Goal: Information Seeking & Learning: Learn about a topic

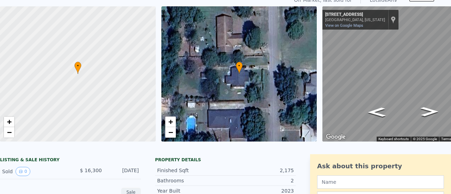
scroll to position [2, 0]
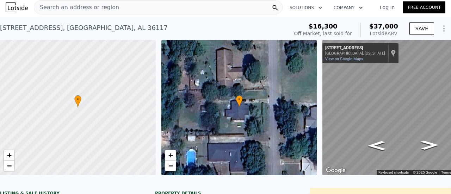
click at [56, 10] on span "Search an address or region" at bounding box center [76, 7] width 85 height 8
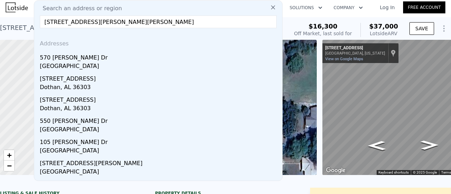
type input "[STREET_ADDRESS][PERSON_NAME][PERSON_NAME]"
click at [90, 62] on div "[GEOGRAPHIC_DATA]" at bounding box center [160, 67] width 240 height 10
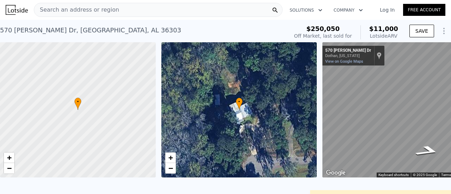
click at [102, 9] on span "Search an address or region" at bounding box center [76, 10] width 85 height 8
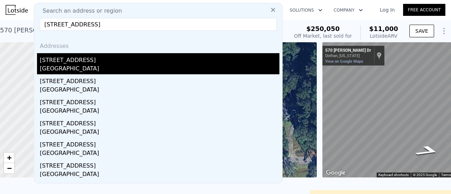
type input "[STREET_ADDRESS]"
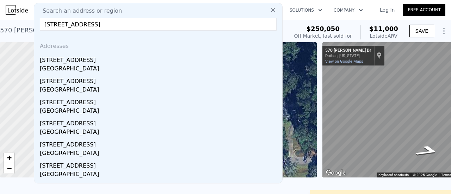
click at [70, 67] on div "[GEOGRAPHIC_DATA]" at bounding box center [160, 70] width 240 height 10
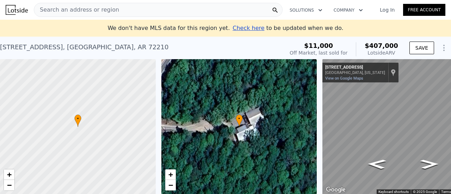
click at [107, 13] on span "Search an address or region" at bounding box center [76, 10] width 85 height 8
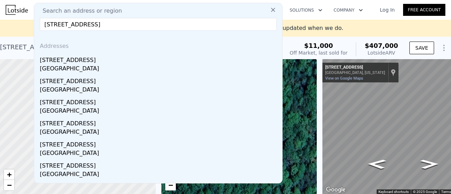
type input "[STREET_ADDRESS]"
click at [175, 25] on input "[STREET_ADDRESS]" at bounding box center [158, 24] width 237 height 13
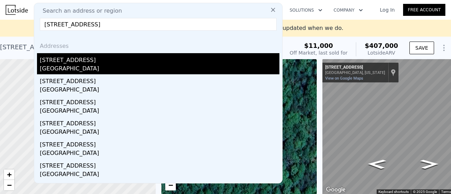
click at [63, 62] on div "[STREET_ADDRESS]" at bounding box center [160, 58] width 240 height 11
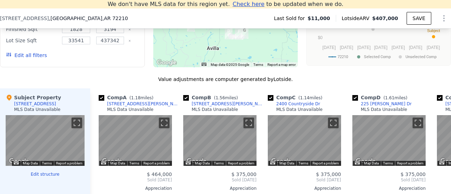
scroll to position [670, 0]
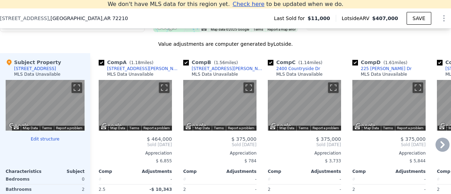
click at [440, 148] on icon at bounding box center [443, 145] width 14 height 14
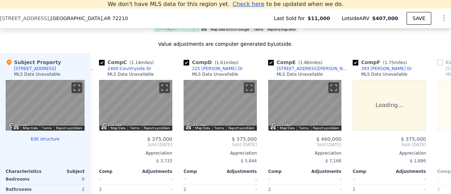
scroll to position [0, 169]
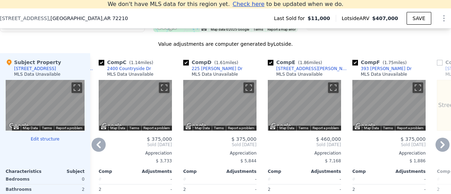
click at [440, 148] on icon at bounding box center [443, 145] width 14 height 14
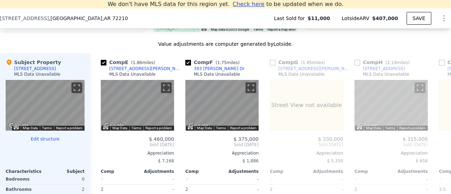
scroll to position [0, 338]
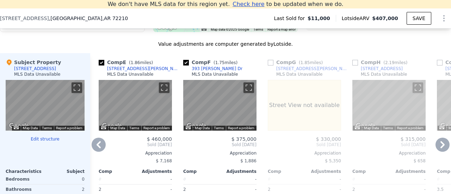
click at [440, 148] on icon at bounding box center [443, 145] width 14 height 14
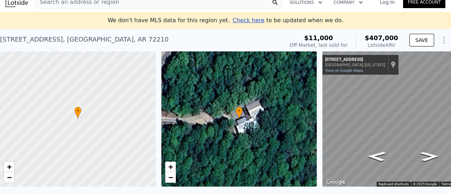
scroll to position [0, 0]
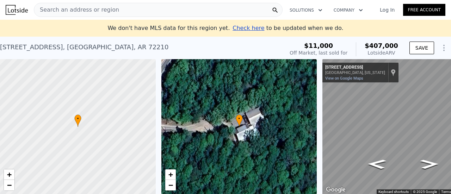
click at [236, 30] on span "Check here" at bounding box center [249, 28] width 32 height 7
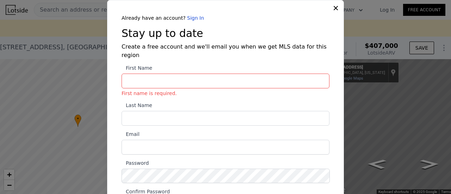
click at [334, 7] on icon at bounding box center [336, 8] width 4 height 4
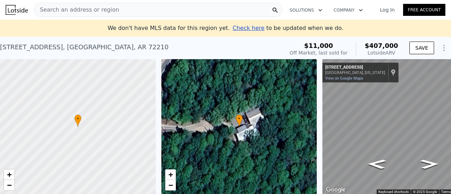
click at [117, 10] on div "Search an address or region" at bounding box center [158, 10] width 249 height 14
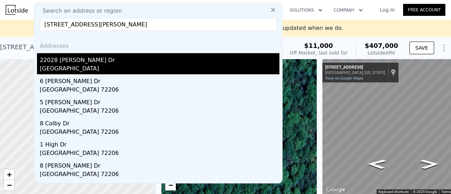
type input "[STREET_ADDRESS][PERSON_NAME]"
click at [55, 64] on div "22028 [PERSON_NAME] Dr" at bounding box center [160, 58] width 240 height 11
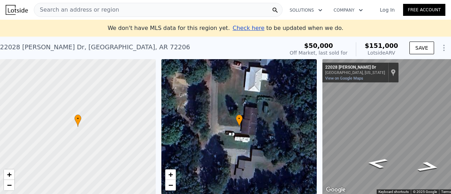
click at [99, 12] on span "Search an address or region" at bounding box center [76, 10] width 85 height 8
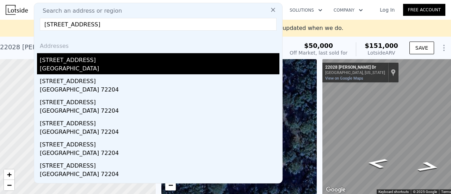
type input "[STREET_ADDRESS]"
click at [88, 62] on div "[STREET_ADDRESS]" at bounding box center [160, 58] width 240 height 11
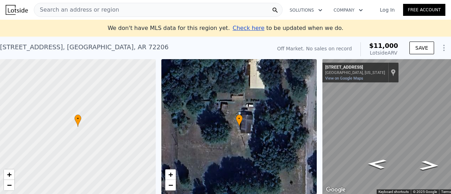
click at [119, 11] on div "Search an address or region" at bounding box center [158, 10] width 249 height 14
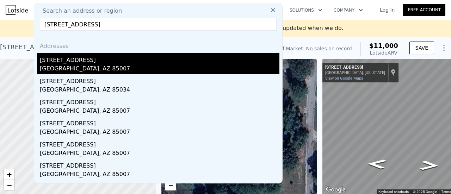
type input "[STREET_ADDRESS]"
click at [76, 62] on div "[STREET_ADDRESS]" at bounding box center [160, 58] width 240 height 11
